Goal: Communication & Community: Answer question/provide support

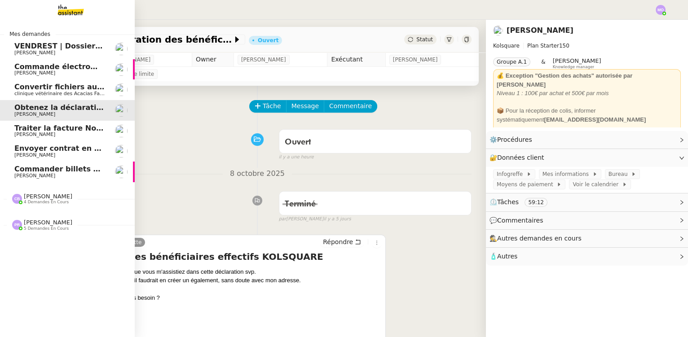
click at [72, 169] on span "Commander billets d'avion Nice-[GEOGRAPHIC_DATA]" at bounding box center [121, 169] width 215 height 9
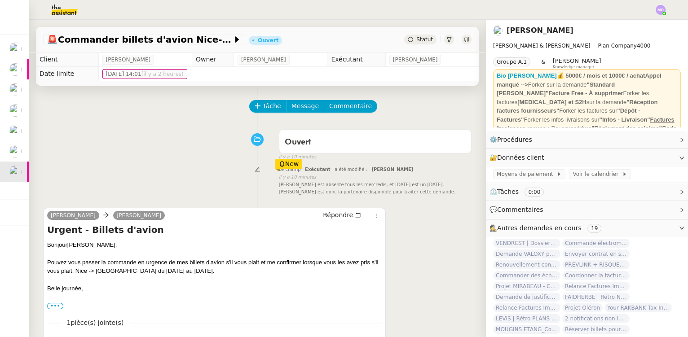
click at [416, 39] on span "Statut" at bounding box center [424, 39] width 17 height 6
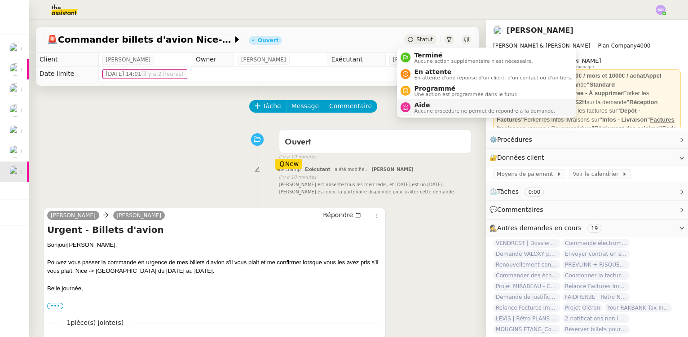
click at [427, 104] on span "Aide" at bounding box center [484, 104] width 141 height 7
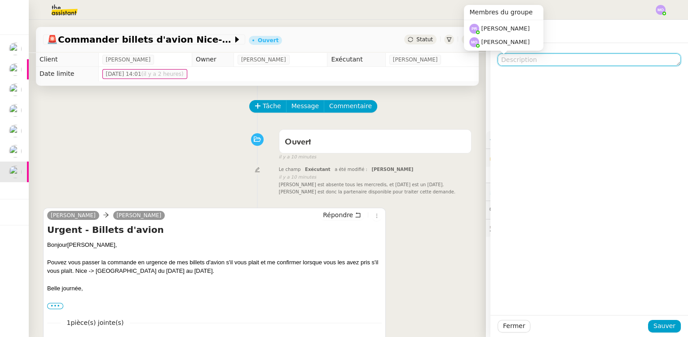
click at [512, 57] on textarea at bounding box center [588, 59] width 183 height 13
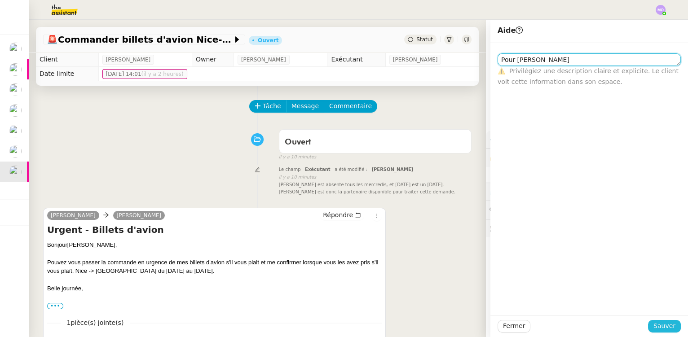
type textarea "Pour [PERSON_NAME]"
click at [653, 328] on span "Sauver" at bounding box center [664, 326] width 22 height 10
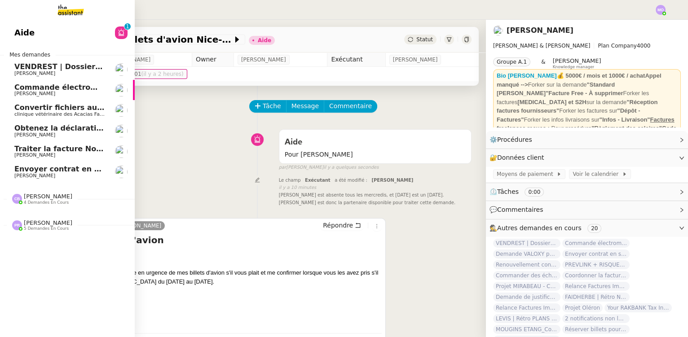
click at [46, 197] on span "[PERSON_NAME]" at bounding box center [48, 196] width 48 height 7
click at [57, 172] on span "Envoyer contrat en signature électronique" at bounding box center [100, 169] width 172 height 9
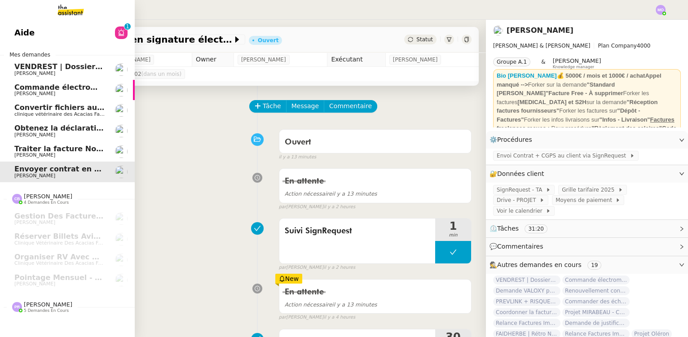
click at [62, 152] on span "Traiter la facture Noota" at bounding box center [61, 149] width 95 height 9
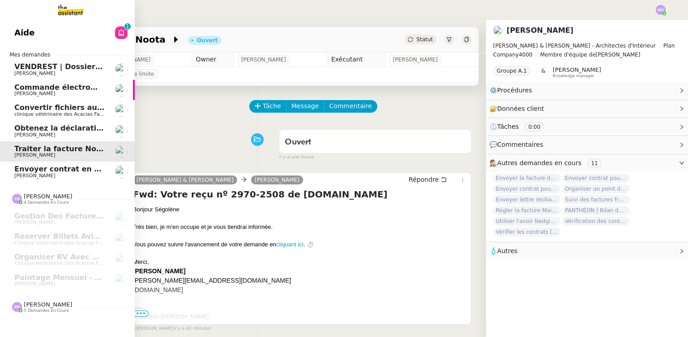
click at [63, 113] on span "clinique vétérinaire des Acacias Famose" at bounding box center [63, 114] width 99 height 6
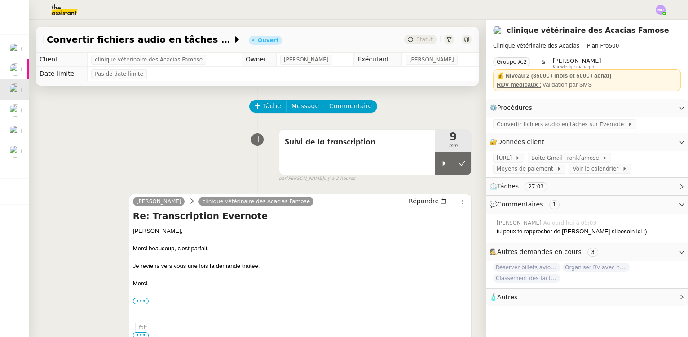
click at [55, 137] on div "Suivi de la transcription 9 min false par [PERSON_NAME] il y a 2 heures" at bounding box center [257, 153] width 428 height 57
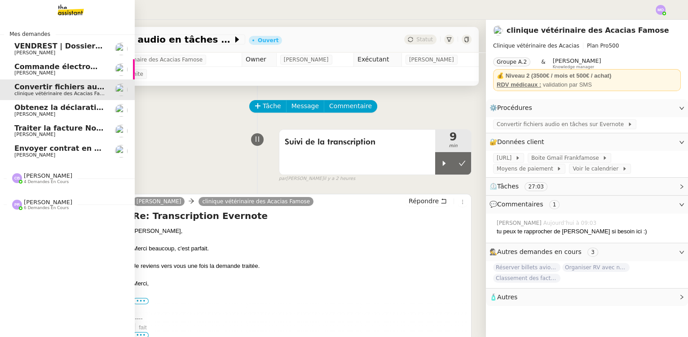
click at [69, 151] on span "Envoyer contrat en signature électronique" at bounding box center [100, 148] width 172 height 9
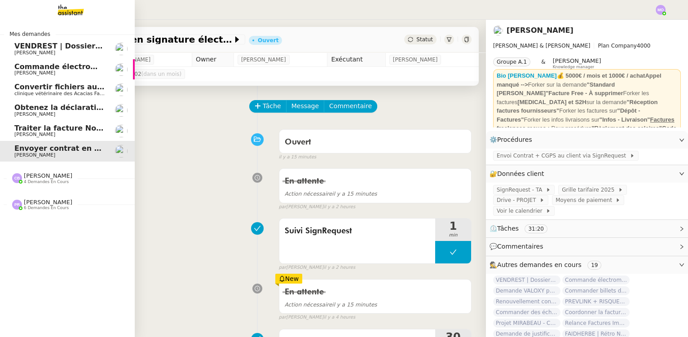
click at [52, 127] on span "Traiter la facture Noota" at bounding box center [61, 128] width 95 height 9
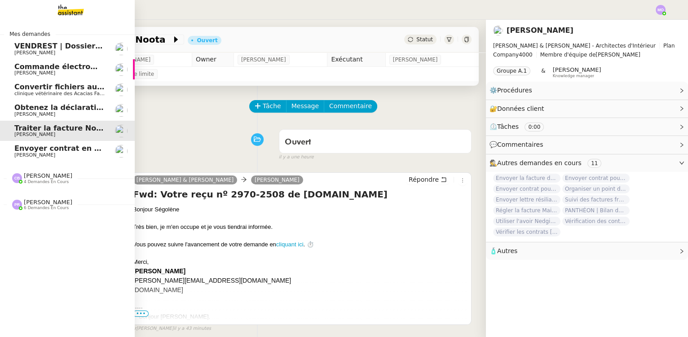
click at [59, 89] on span "Convertir fichiers audio en tâches sur Evernote - 13 octobre 2025" at bounding box center [146, 87] width 265 height 9
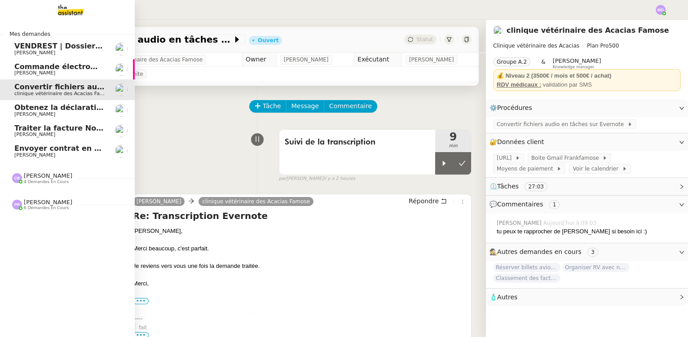
click at [56, 132] on span "[PERSON_NAME]" at bounding box center [59, 134] width 91 height 5
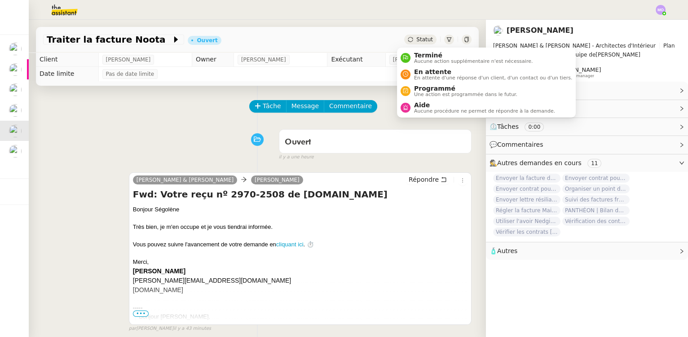
click at [417, 39] on span "Statut" at bounding box center [424, 39] width 17 height 6
click at [429, 71] on span "En attente" at bounding box center [493, 71] width 158 height 7
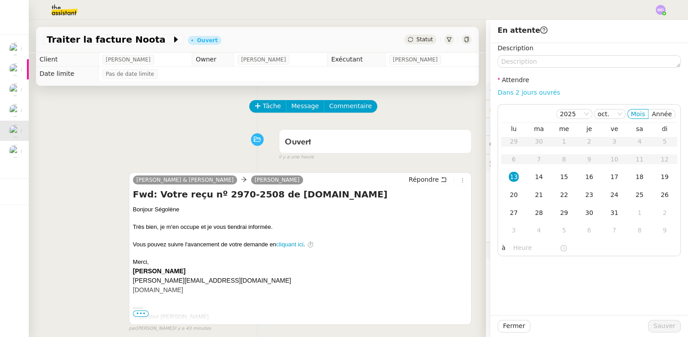
click at [512, 95] on link "Dans 2 jours ouvrés" at bounding box center [528, 92] width 62 height 7
type input "07:00"
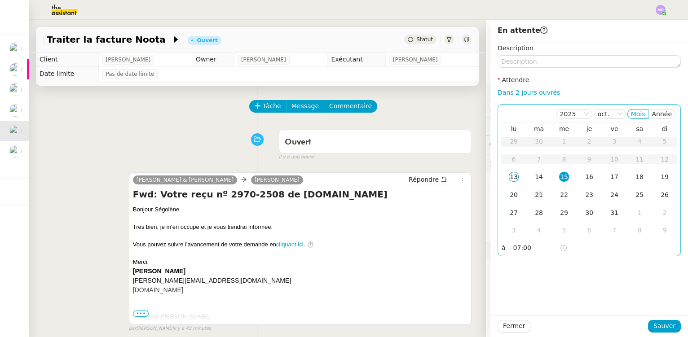
drag, startPoint x: 528, startPoint y: 178, endPoint x: 536, endPoint y: 199, distance: 22.2
click at [534, 180] on div "14" at bounding box center [539, 177] width 10 height 10
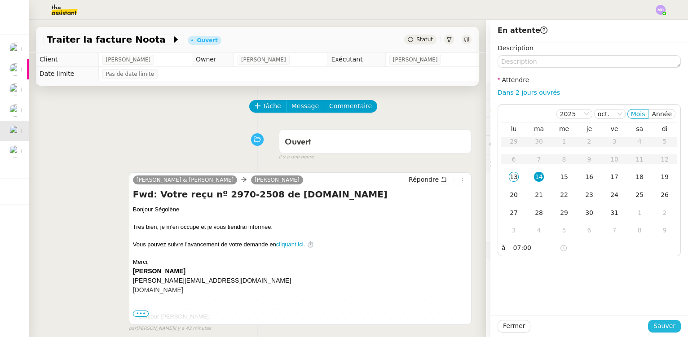
click at [648, 327] on button "Sauver" at bounding box center [664, 326] width 33 height 13
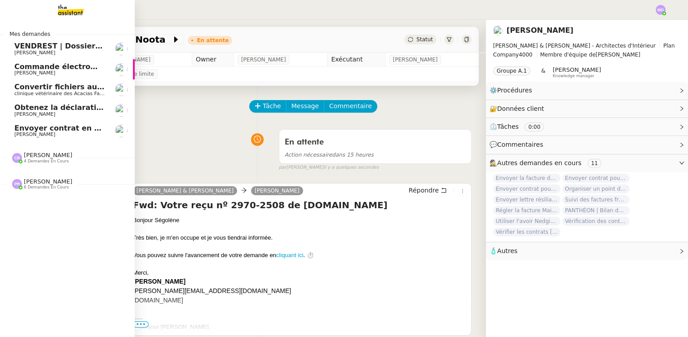
click at [65, 128] on span "Envoyer contrat en signature électronique" at bounding box center [100, 128] width 172 height 9
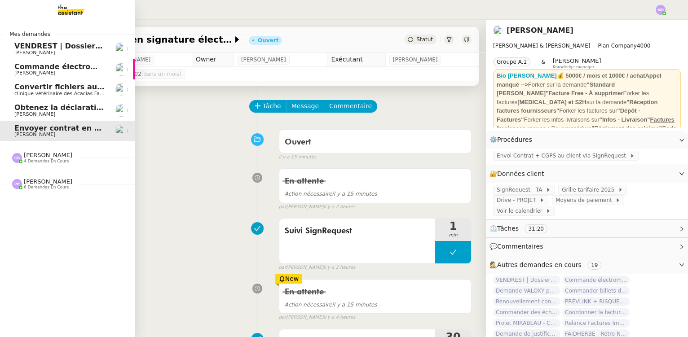
click at [23, 110] on span "Obtenez la déclaration des bénéficiaires effectifs" at bounding box center [113, 107] width 199 height 9
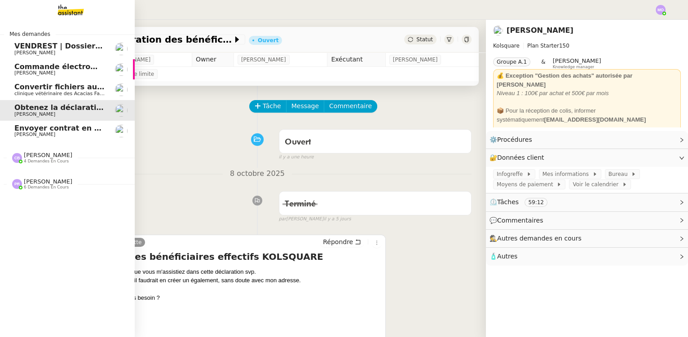
click at [79, 90] on span "Convertir fichiers audio en tâches sur Evernote - 13 octobre 2025" at bounding box center [146, 87] width 265 height 9
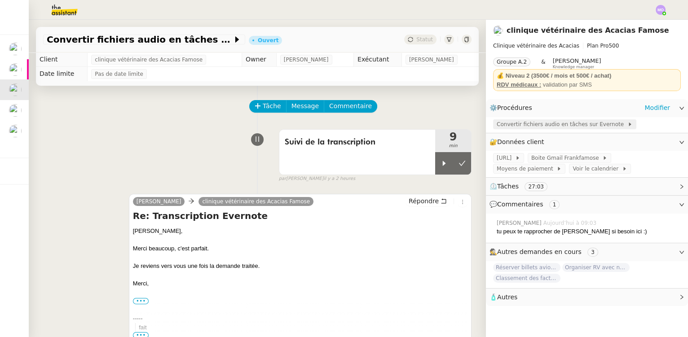
click at [535, 121] on span "Convertir fichiers audio en tâches sur Evernote" at bounding box center [561, 124] width 131 height 9
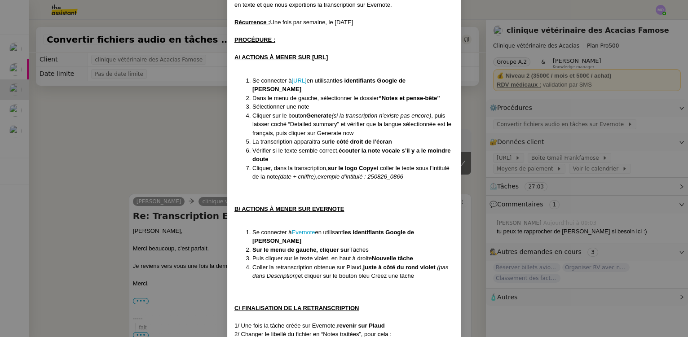
scroll to position [114, 0]
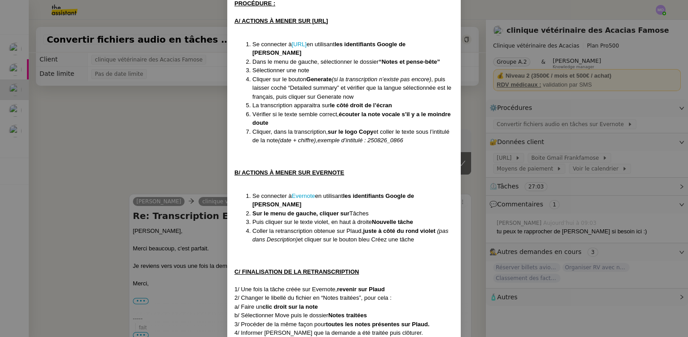
drag, startPoint x: 155, startPoint y: 137, endPoint x: 125, endPoint y: 109, distance: 41.0
click at [153, 134] on nz-modal-container "Création le [DATE] Contexte : [PERSON_NAME] souhaite que nous convertissions l’…" at bounding box center [344, 168] width 688 height 337
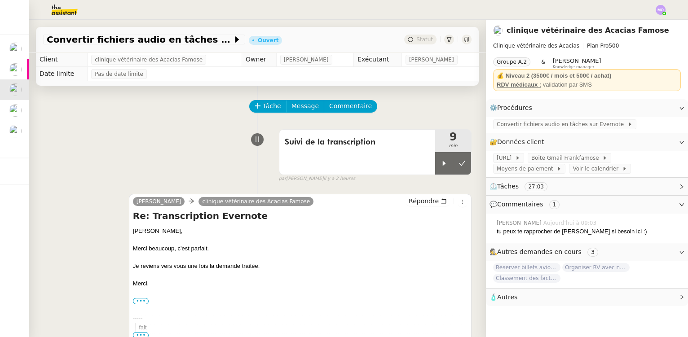
scroll to position [70, 0]
click at [456, 165] on button at bounding box center [462, 163] width 18 height 22
click at [421, 38] on span "Statut" at bounding box center [424, 39] width 17 height 6
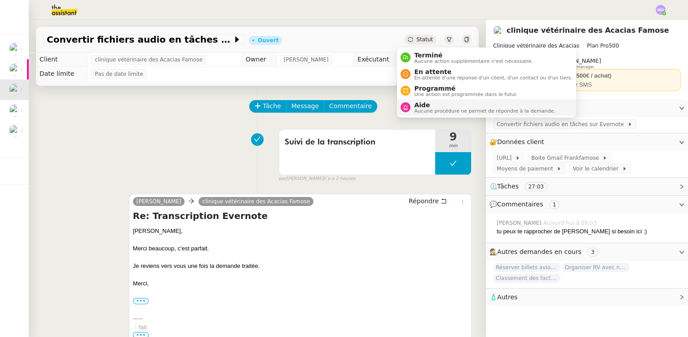
click at [428, 103] on span "Aide" at bounding box center [484, 104] width 141 height 7
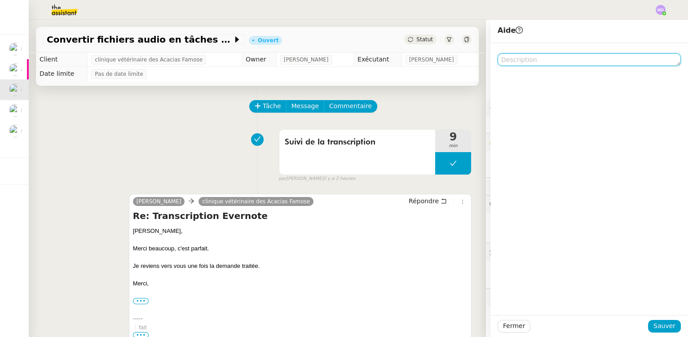
click at [506, 63] on textarea at bounding box center [588, 59] width 183 height 13
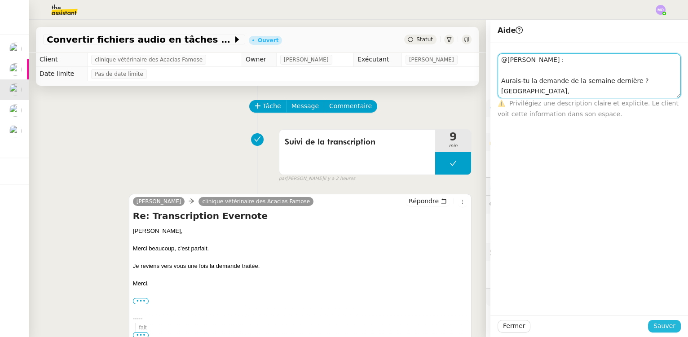
type textarea "@[PERSON_NAME] : Aurais-tu la demande de la semaine dernière ? [GEOGRAPHIC_DATA…"
click at [653, 325] on span "Sauver" at bounding box center [664, 326] width 22 height 10
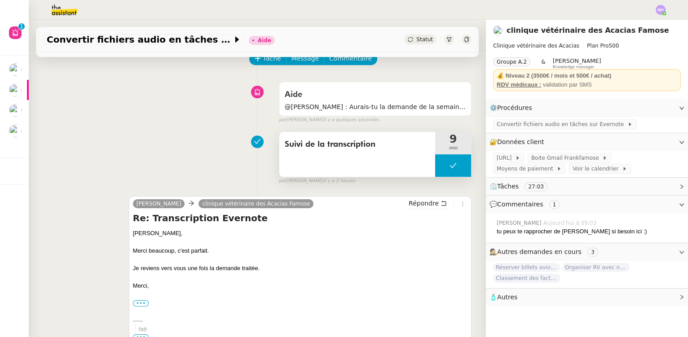
scroll to position [40, 0]
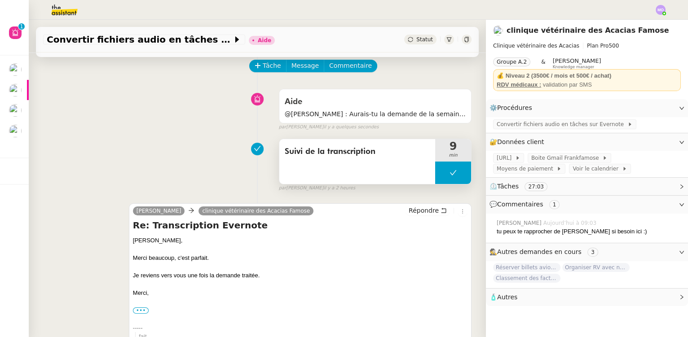
click at [435, 181] on button at bounding box center [453, 173] width 36 height 22
click at [435, 181] on div at bounding box center [444, 173] width 18 height 22
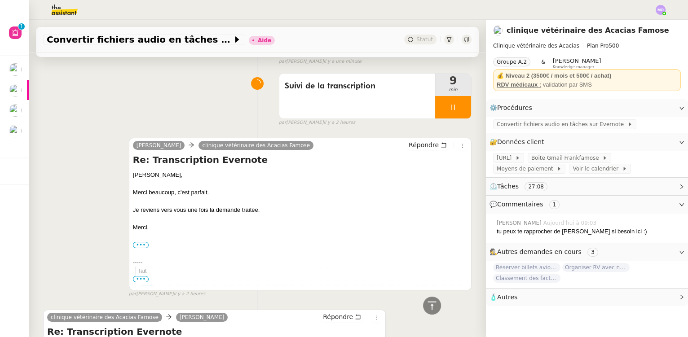
scroll to position [0, 0]
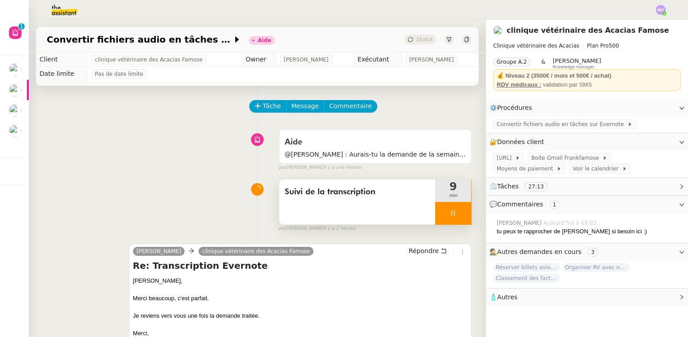
click at [452, 219] on div at bounding box center [453, 213] width 36 height 22
click at [435, 220] on div at bounding box center [444, 213] width 18 height 22
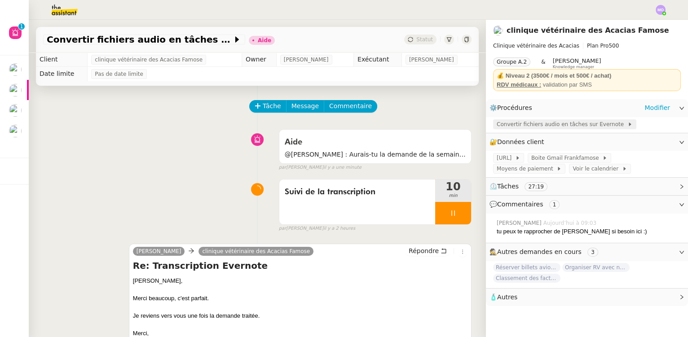
click at [514, 125] on span "Convertir fichiers audio en tâches sur Evernote" at bounding box center [561, 124] width 131 height 9
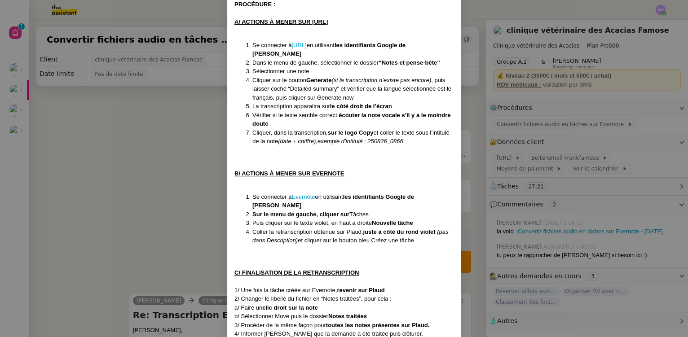
scroll to position [114, 0]
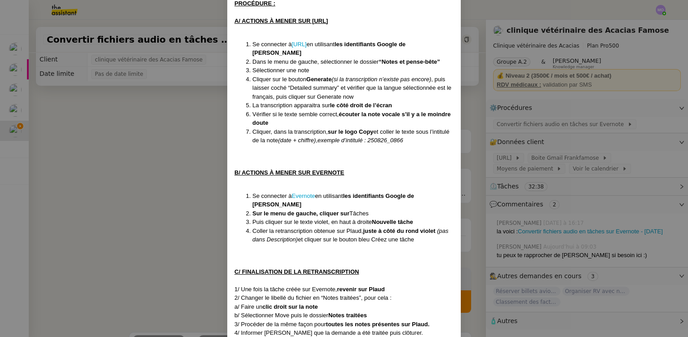
click at [139, 142] on nz-modal-container "Création le [DATE] Contexte : [PERSON_NAME] souhaite que nous convertissions l’…" at bounding box center [344, 168] width 688 height 337
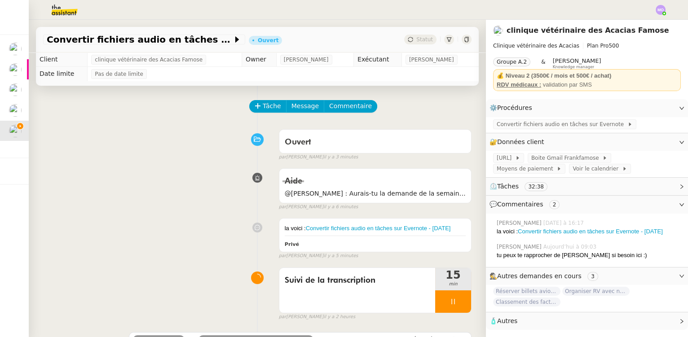
scroll to position [70, 0]
click at [548, 126] on span "Convertir fichiers audio en tâches sur Evernote" at bounding box center [561, 124] width 131 height 9
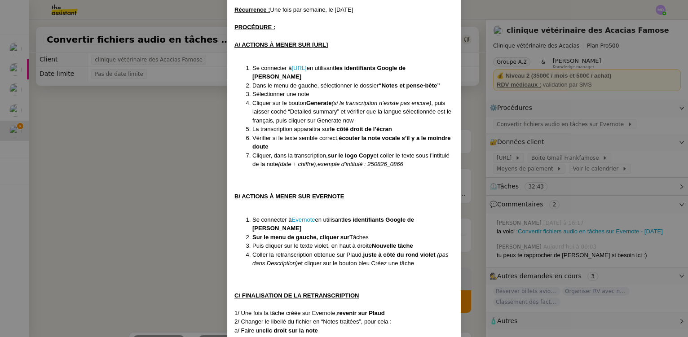
scroll to position [114, 0]
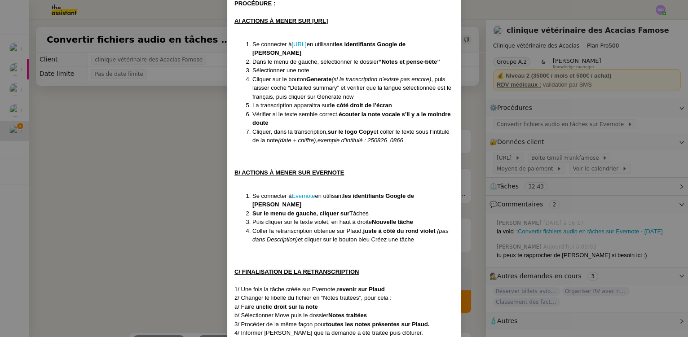
click at [203, 140] on nz-modal-container "Création le [DATE] Contexte : [PERSON_NAME] souhaite que nous convertissions l’…" at bounding box center [344, 168] width 688 height 337
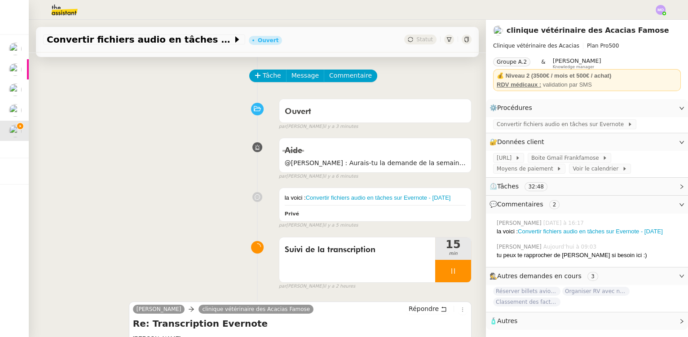
scroll to position [0, 0]
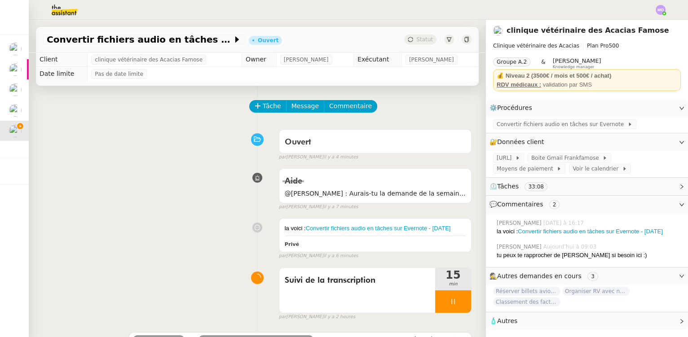
click at [52, 190] on div "Aide @[PERSON_NAME] : Aurais-tu la demande de la semaine dernière ? Merci, fals…" at bounding box center [257, 187] width 428 height 46
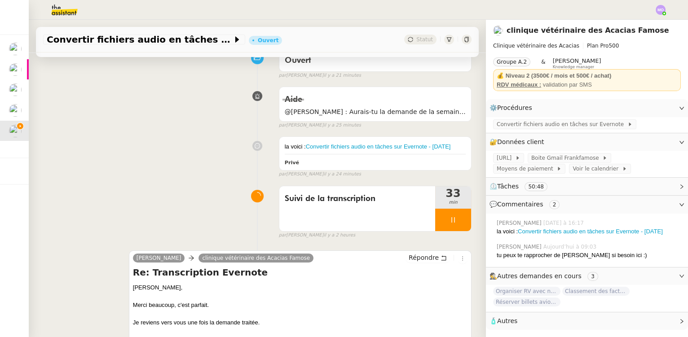
scroll to position [81, 0]
click at [365, 146] on link "Convertir fichiers audio en tâches sur Evernote - [DATE]" at bounding box center [378, 147] width 145 height 7
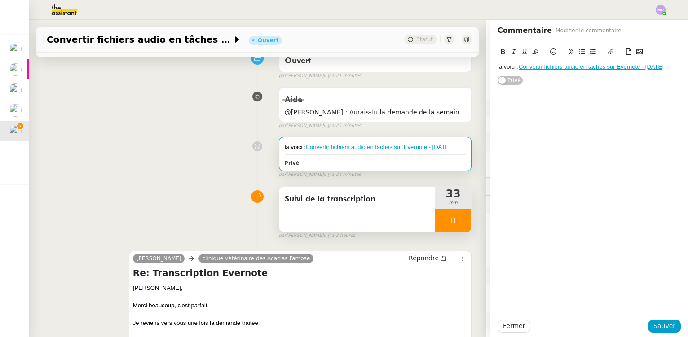
click at [450, 228] on div at bounding box center [453, 220] width 36 height 22
click at [458, 224] on icon at bounding box center [461, 220] width 7 height 7
click at [435, 228] on button at bounding box center [453, 220] width 36 height 22
click at [440, 224] on icon at bounding box center [443, 220] width 7 height 7
click at [186, 105] on div "Aide @[PERSON_NAME] : Aurais-tu la demande de la semaine dernière ? Merci, fals…" at bounding box center [257, 106] width 428 height 46
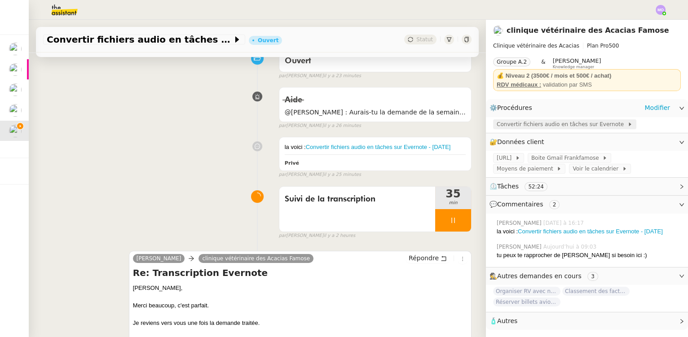
click at [548, 122] on span "Convertir fichiers audio en tâches sur Evernote" at bounding box center [561, 124] width 131 height 9
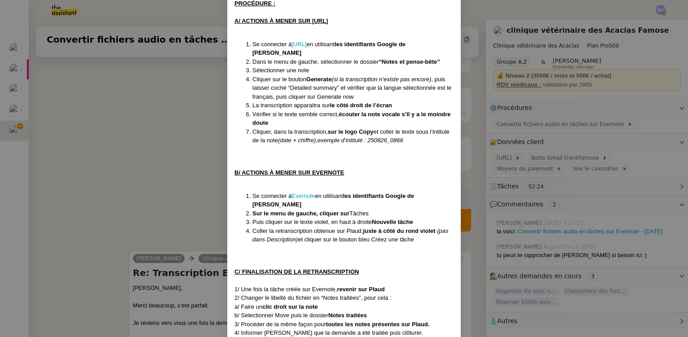
scroll to position [114, 0]
drag, startPoint x: 149, startPoint y: 105, endPoint x: 118, endPoint y: 69, distance: 47.1
click at [148, 105] on nz-modal-container "Création le [DATE] Contexte : [PERSON_NAME] souhaite que nous convertissions l’…" at bounding box center [344, 168] width 688 height 337
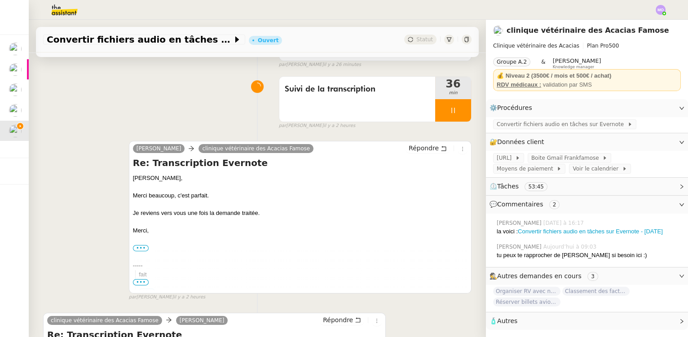
scroll to position [204, 0]
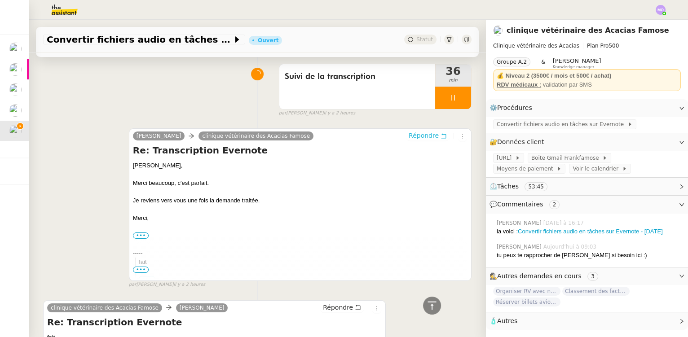
click at [423, 140] on span "Répondre" at bounding box center [423, 135] width 30 height 9
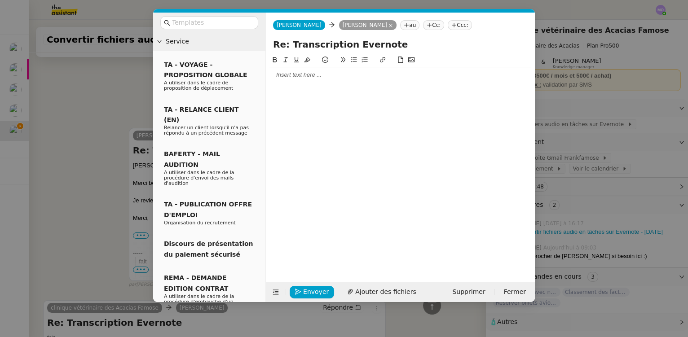
click at [90, 86] on nz-modal-container "Service TA - VOYAGE - PROPOSITION GLOBALE A utiliser dans le cadre de propositi…" at bounding box center [344, 168] width 688 height 337
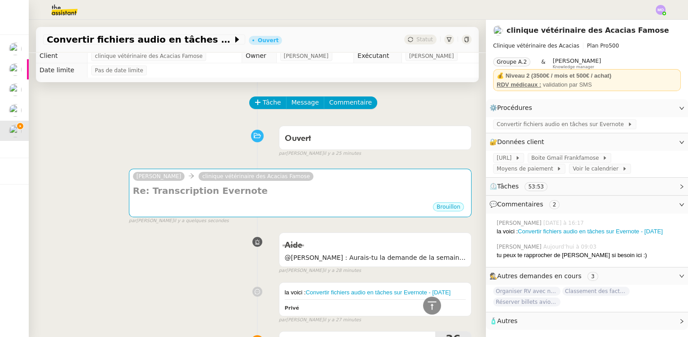
scroll to position [0, 0]
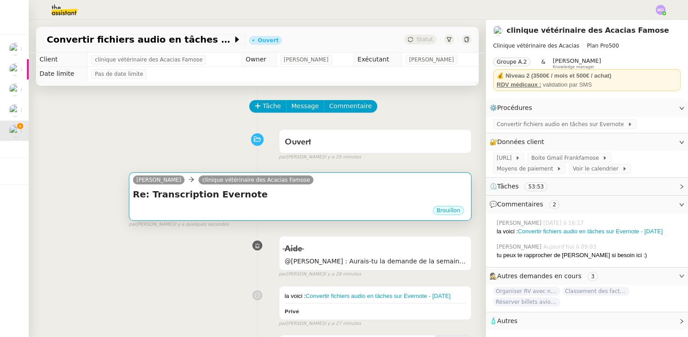
click at [303, 201] on h4 "Re: Transcription Evernote" at bounding box center [300, 194] width 334 height 13
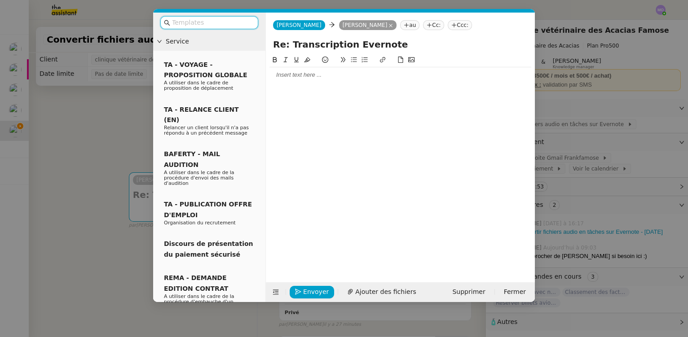
click at [393, 40] on input "Re: Transcription Evernote" at bounding box center [400, 44] width 254 height 13
paste input "- [DATE]"
drag, startPoint x: 394, startPoint y: 45, endPoint x: 399, endPoint y: 60, distance: 15.5
click at [395, 46] on input "Re: Transcription Evernote - [DATE]" at bounding box center [400, 44] width 254 height 13
type input "Re: Transcription Evernote - [DATE]"
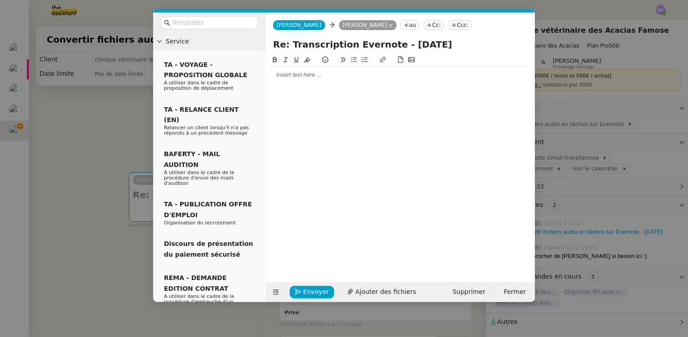
click at [297, 74] on div at bounding box center [400, 75] width 262 height 8
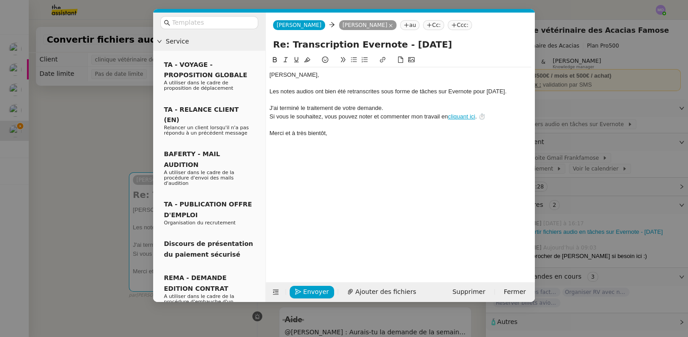
click at [342, 135] on div "Merci et à très bientôt," at bounding box center [400, 133] width 262 height 8
click at [299, 292] on icon "button" at bounding box center [298, 292] width 6 height 6
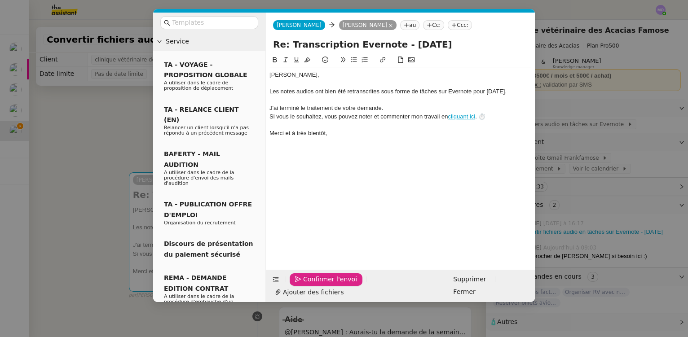
click at [299, 282] on icon "button" at bounding box center [298, 279] width 6 height 6
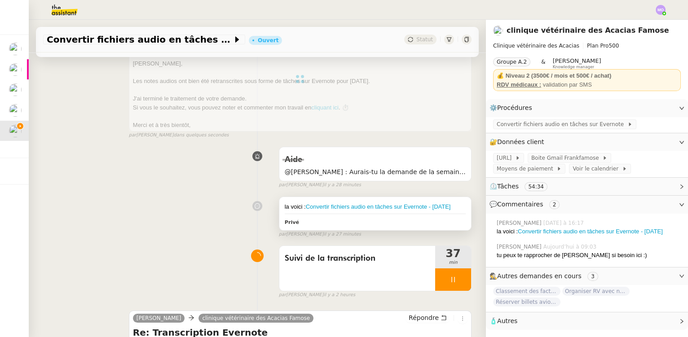
scroll to position [163, 0]
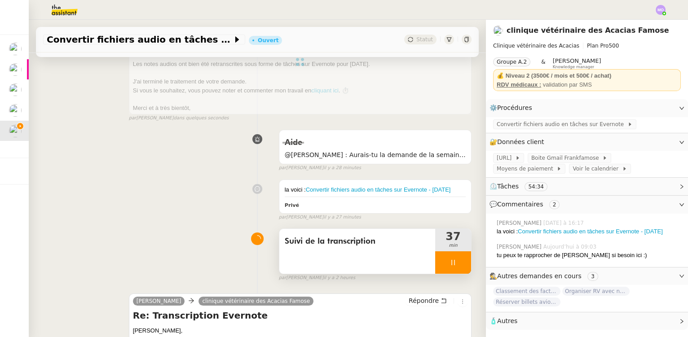
click at [452, 274] on div at bounding box center [453, 262] width 36 height 22
click at [453, 274] on button at bounding box center [462, 262] width 18 height 22
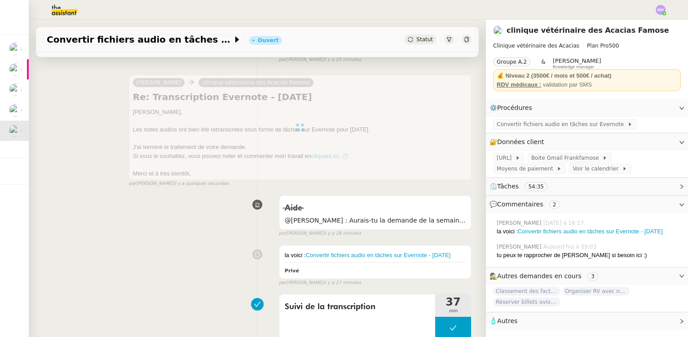
scroll to position [0, 0]
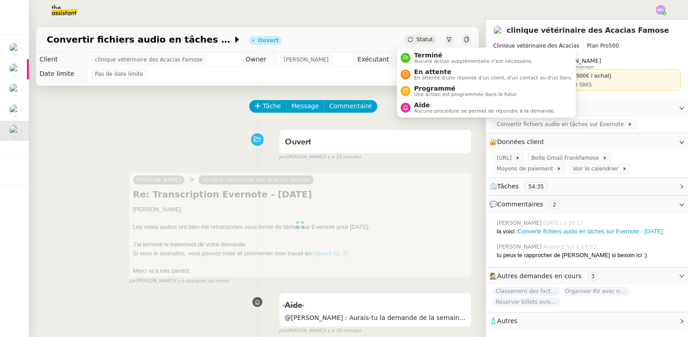
click at [416, 39] on span "Statut" at bounding box center [424, 39] width 17 height 6
click at [431, 70] on span "En attente" at bounding box center [493, 71] width 158 height 7
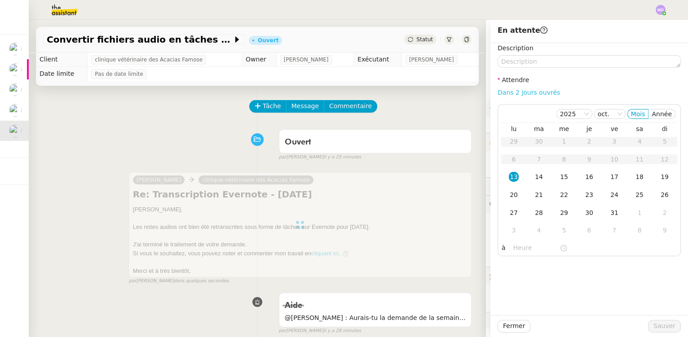
click at [510, 93] on link "Dans 2 jours ouvrés" at bounding box center [528, 92] width 62 height 7
type input "07:00"
click at [653, 326] on span "Sauver" at bounding box center [664, 326] width 22 height 10
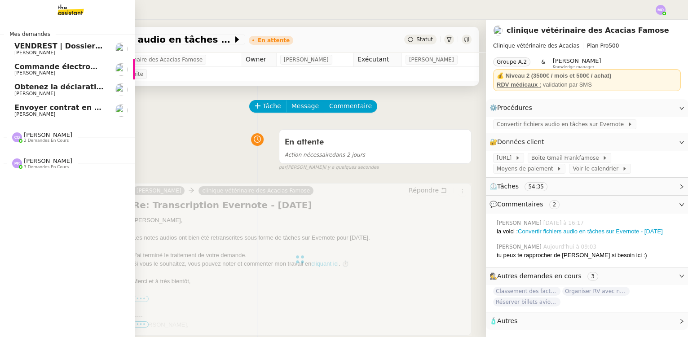
click at [63, 110] on span "Envoyer contrat en signature électronique" at bounding box center [100, 107] width 172 height 9
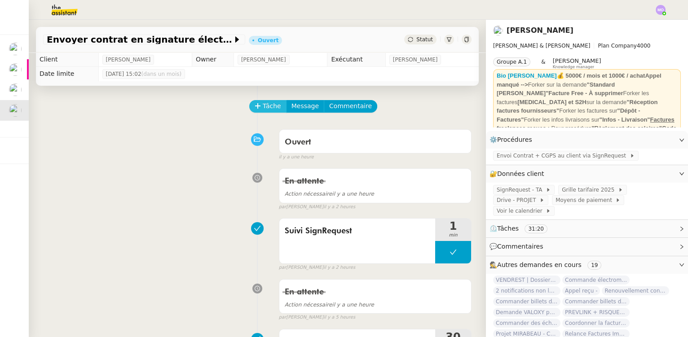
click at [263, 110] on span "Tâche" at bounding box center [272, 106] width 18 height 10
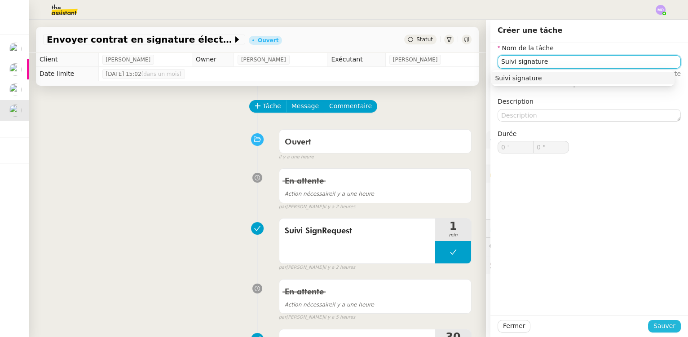
type input "Suivi signature"
click at [655, 326] on span "Sauver" at bounding box center [664, 326] width 22 height 10
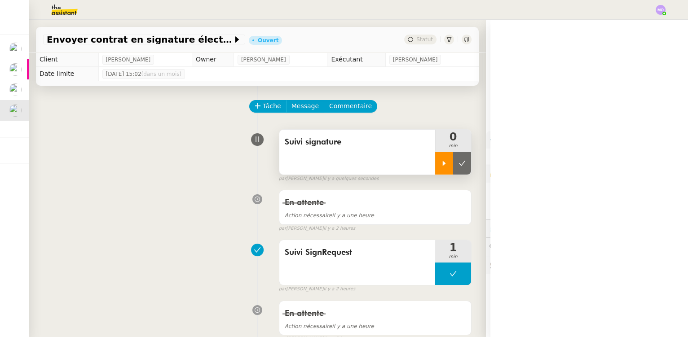
click at [435, 170] on div at bounding box center [444, 163] width 18 height 22
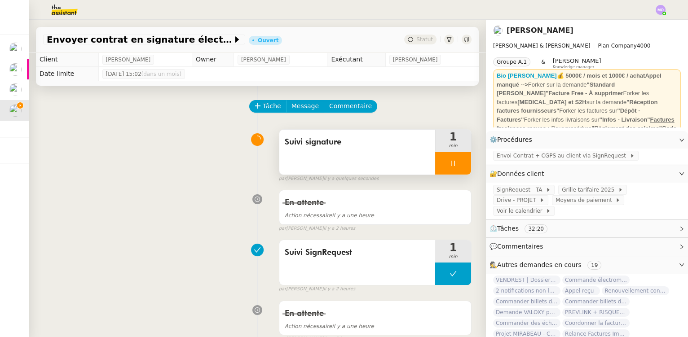
click at [454, 165] on div at bounding box center [453, 163] width 36 height 22
click at [458, 165] on icon at bounding box center [461, 163] width 7 height 7
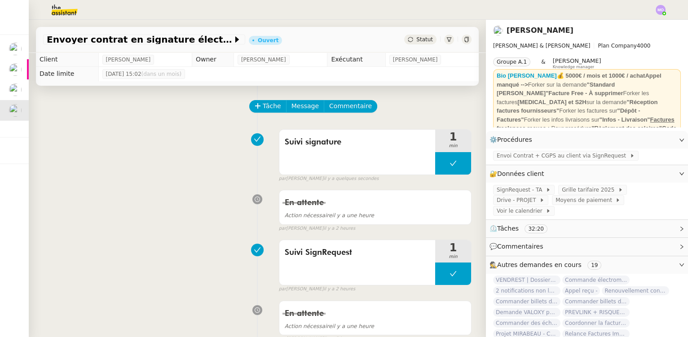
click at [416, 36] on span "Statut" at bounding box center [424, 39] width 17 height 6
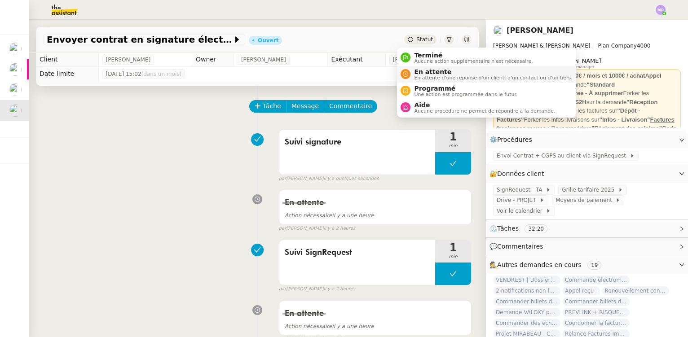
click at [431, 69] on span "En attente" at bounding box center [493, 71] width 158 height 7
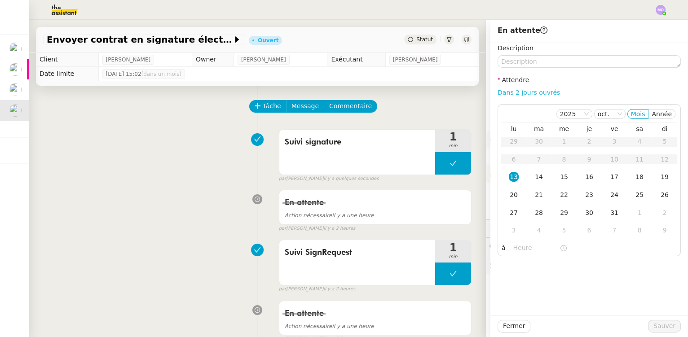
drag, startPoint x: 512, startPoint y: 94, endPoint x: 518, endPoint y: 137, distance: 44.0
click at [512, 95] on link "Dans 2 jours ouvrés" at bounding box center [528, 92] width 62 height 7
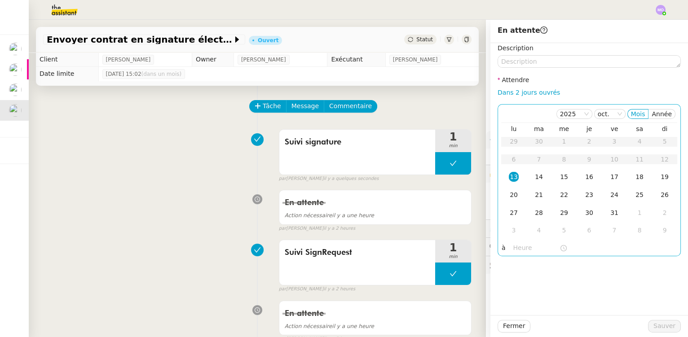
type input "07:00"
click at [534, 178] on div "14" at bounding box center [539, 177] width 10 height 10
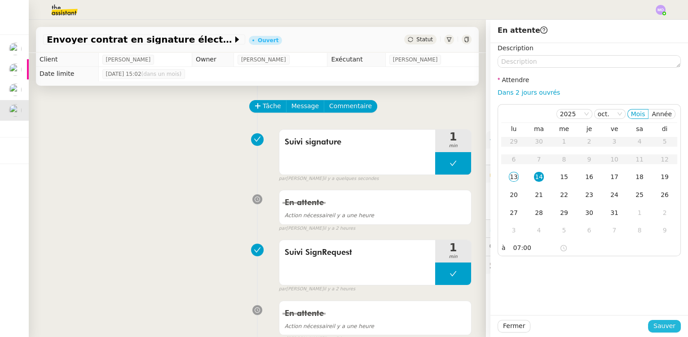
click at [653, 327] on span "Sauver" at bounding box center [664, 326] width 22 height 10
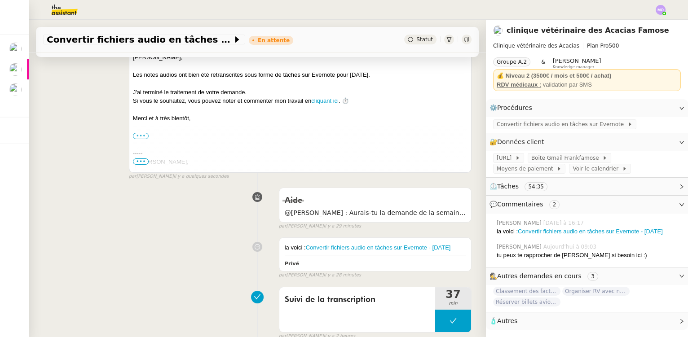
scroll to position [173, 0]
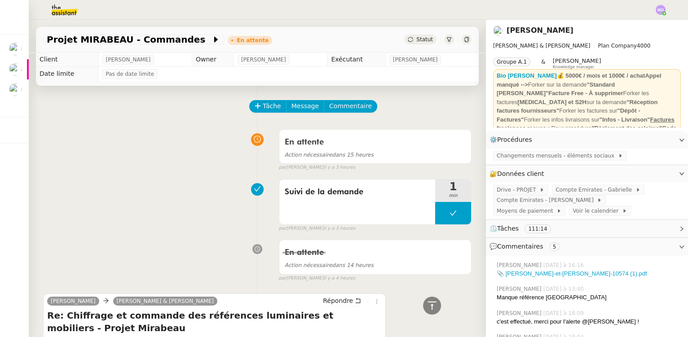
scroll to position [785, 0]
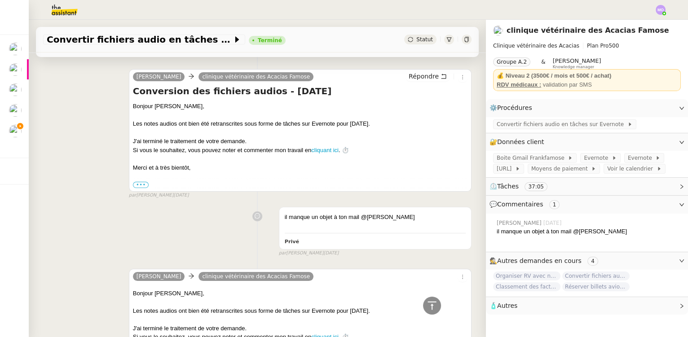
scroll to position [91, 0]
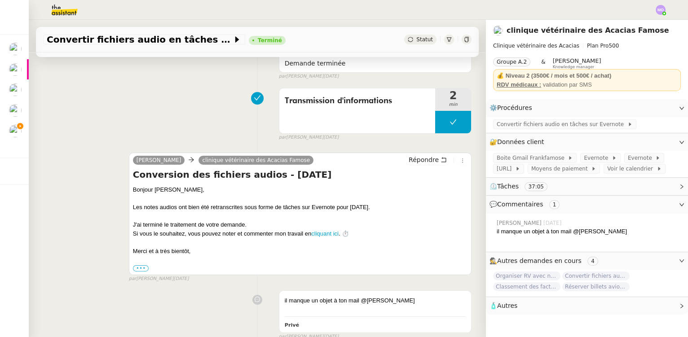
drag, startPoint x: 255, startPoint y: 175, endPoint x: 307, endPoint y: 175, distance: 52.1
click at [307, 175] on h4 "Conversion des fichiers audios - 06/10/25" at bounding box center [300, 174] width 334 height 13
copy h4 "- [DATE]"
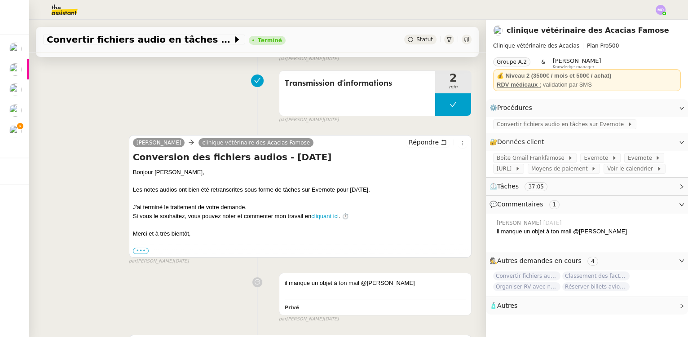
scroll to position [132, 0]
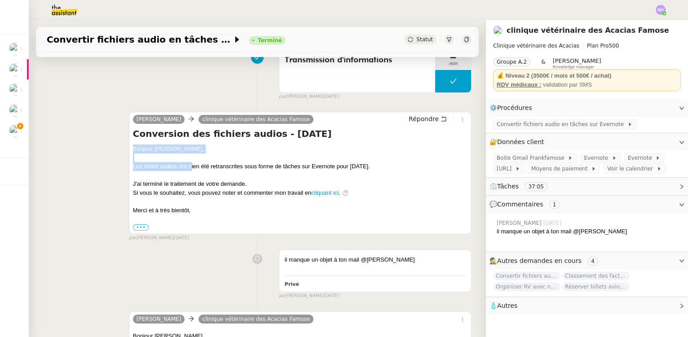
drag, startPoint x: 131, startPoint y: 148, endPoint x: 184, endPoint y: 169, distance: 57.4
click at [189, 169] on div "Bonjour Frank, Les notes audios ont bien été retranscrites sous forme de tâches…" at bounding box center [300, 189] width 334 height 88
click at [168, 179] on div at bounding box center [300, 175] width 334 height 9
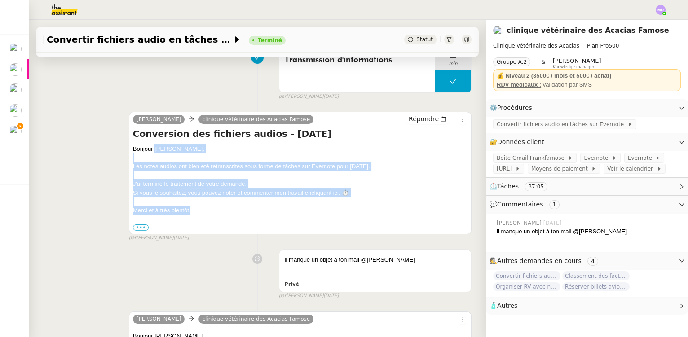
drag, startPoint x: 153, startPoint y: 149, endPoint x: 198, endPoint y: 211, distance: 77.0
click at [198, 211] on div "Bonjour Frank, Les notes audios ont bien été retranscrites sous forme de tâches…" at bounding box center [300, 189] width 334 height 88
copy div "Frank, Les notes audios ont bien été retranscrites sous forme de tâches sur Eve…"
